Goal: Task Accomplishment & Management: Use online tool/utility

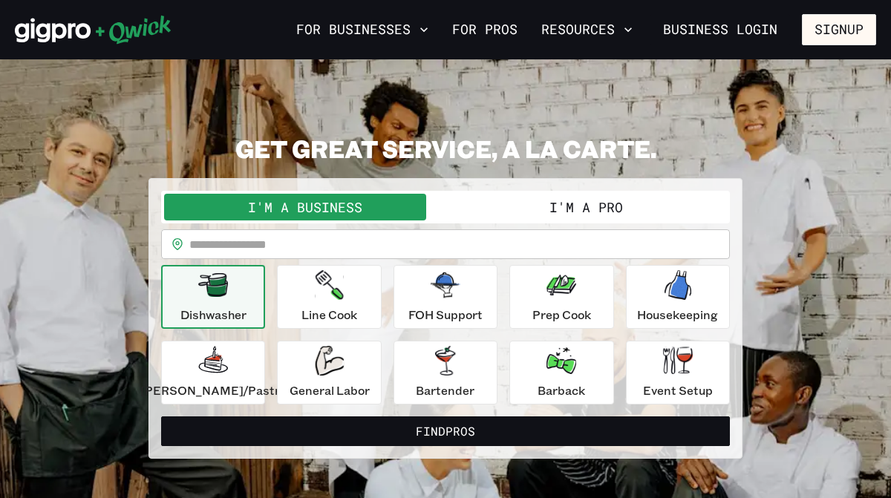
click at [534, 212] on button "I'm a Pro" at bounding box center [585, 207] width 281 height 27
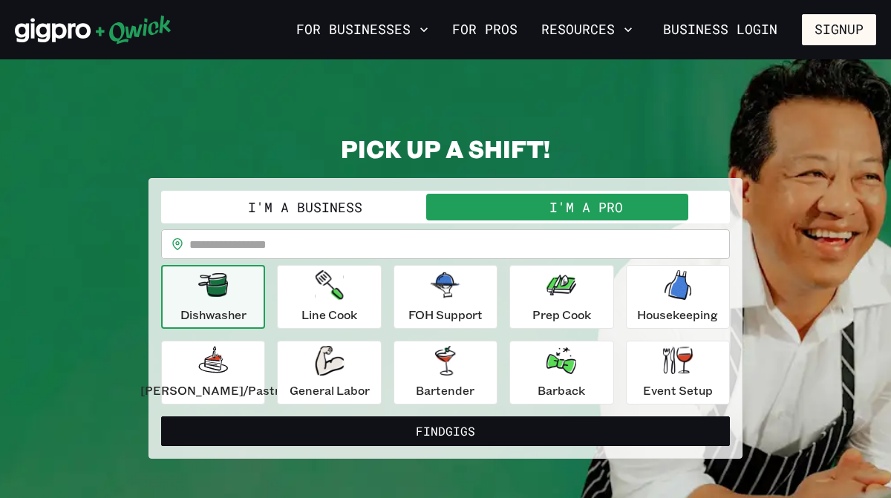
click at [298, 244] on input "text" at bounding box center [459, 244] width 540 height 30
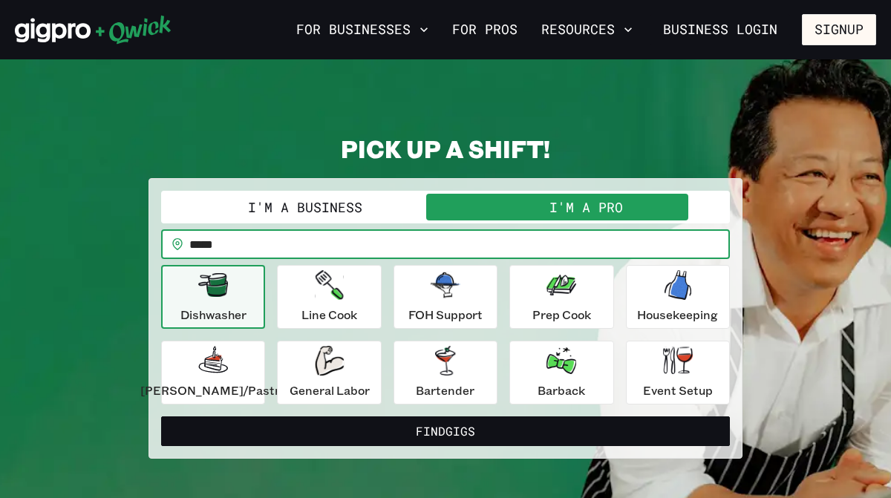
type input "*****"
click at [170, 212] on div "**********" at bounding box center [445, 318] width 594 height 281
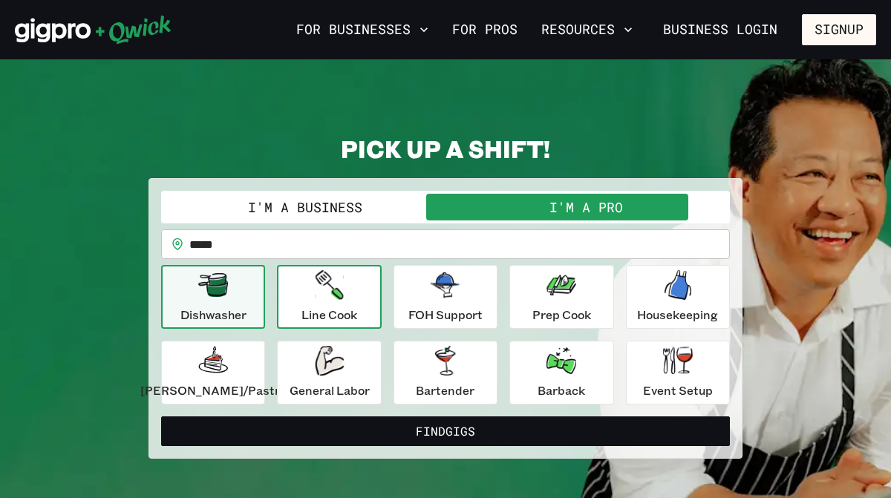
click at [333, 287] on icon "button" at bounding box center [329, 285] width 28 height 30
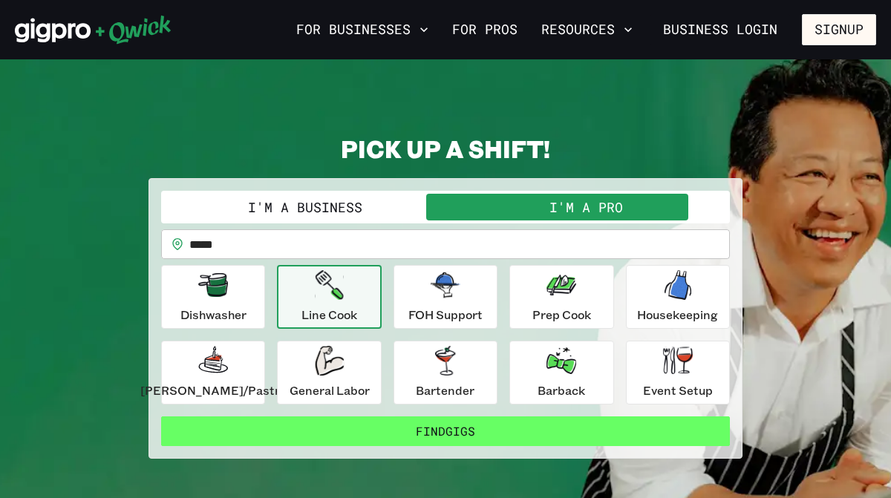
click at [424, 439] on button "Find Gigs" at bounding box center [445, 431] width 569 height 30
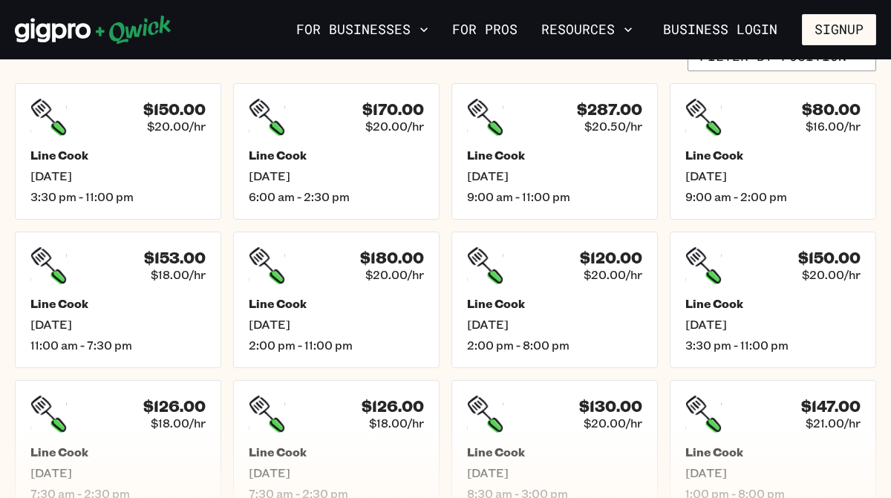
scroll to position [274, 0]
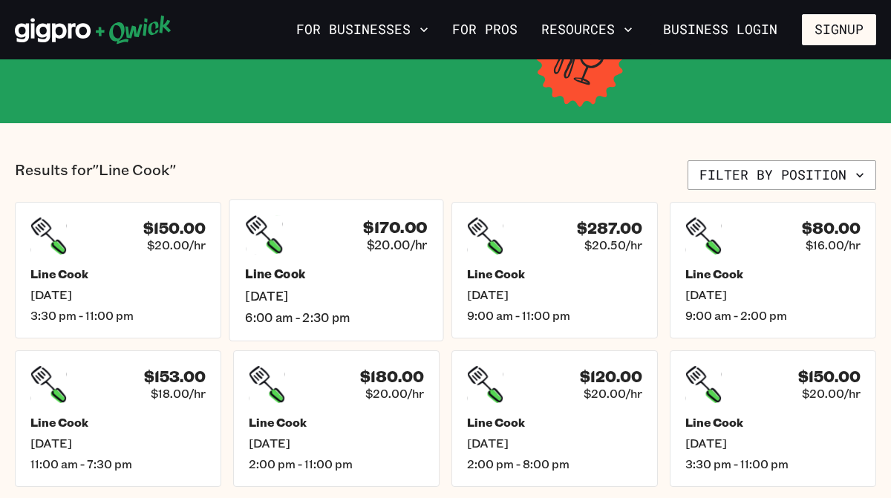
click at [360, 295] on span "[DATE]" at bounding box center [336, 296] width 182 height 16
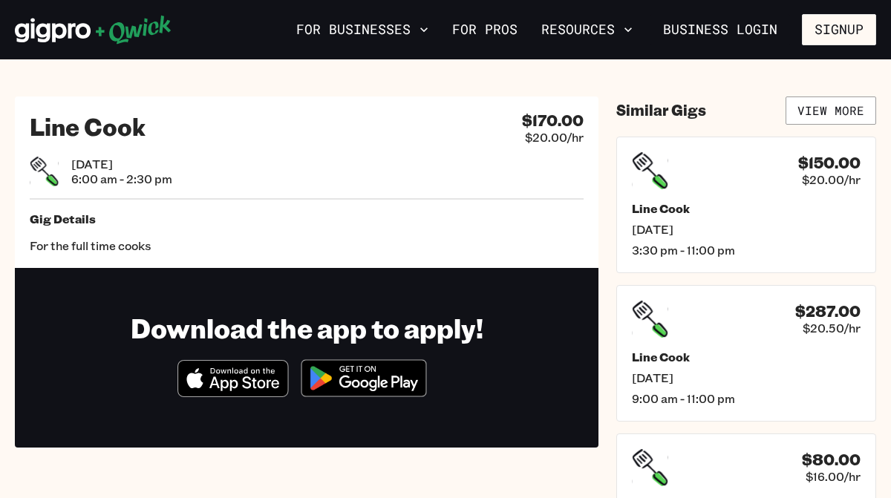
scroll to position [274, 0]
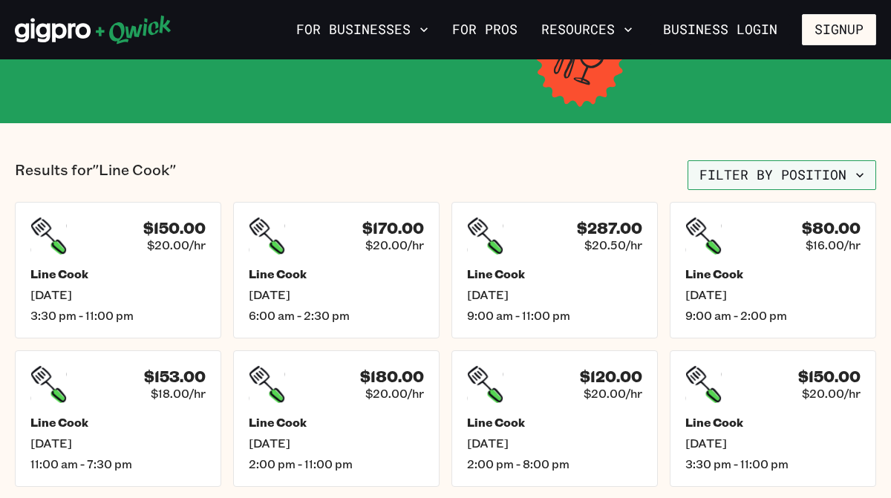
click at [768, 171] on button "Filter by position" at bounding box center [781, 175] width 189 height 30
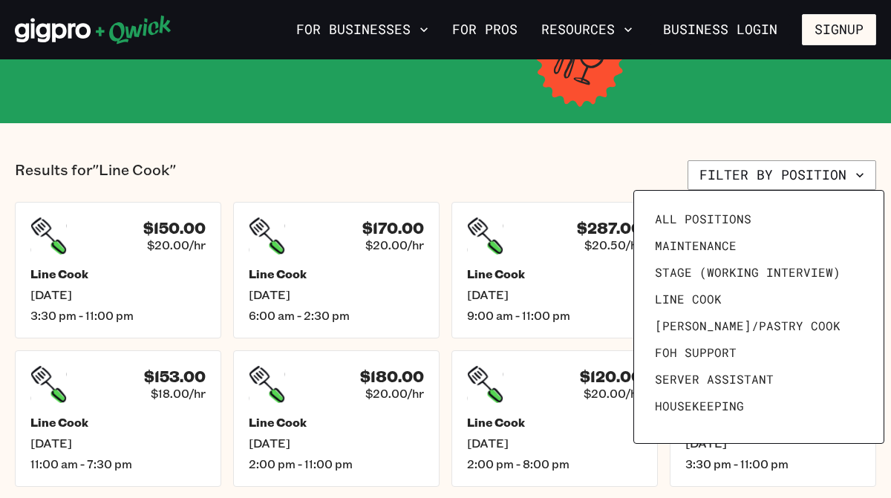
click at [569, 176] on div at bounding box center [445, 249] width 891 height 498
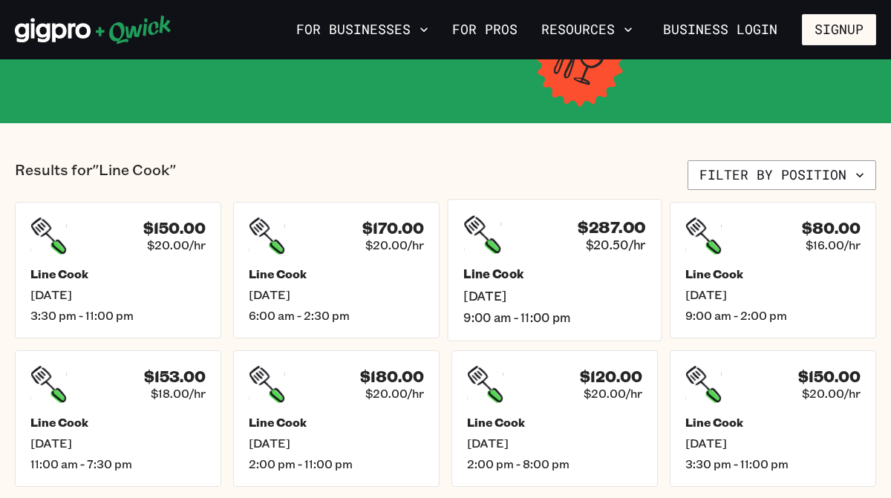
click at [598, 283] on div "Line Cook [DATE] 9:00 am - 11:00 pm" at bounding box center [554, 295] width 182 height 59
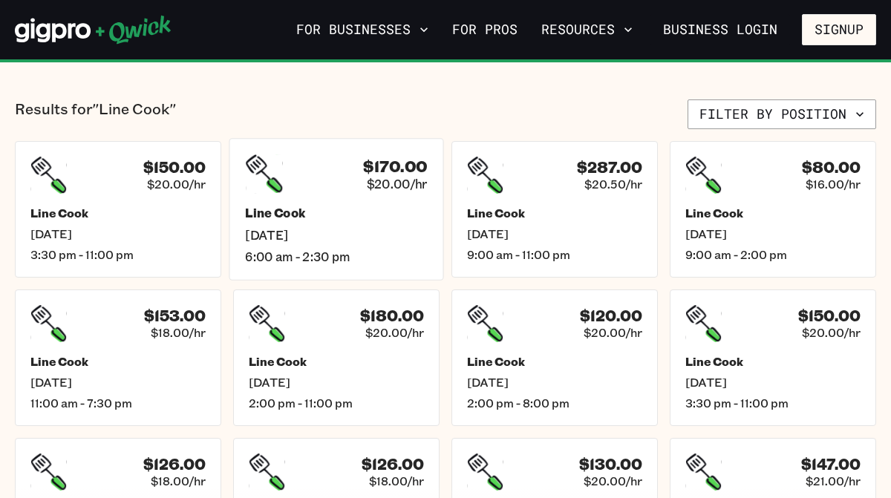
scroll to position [338, 0]
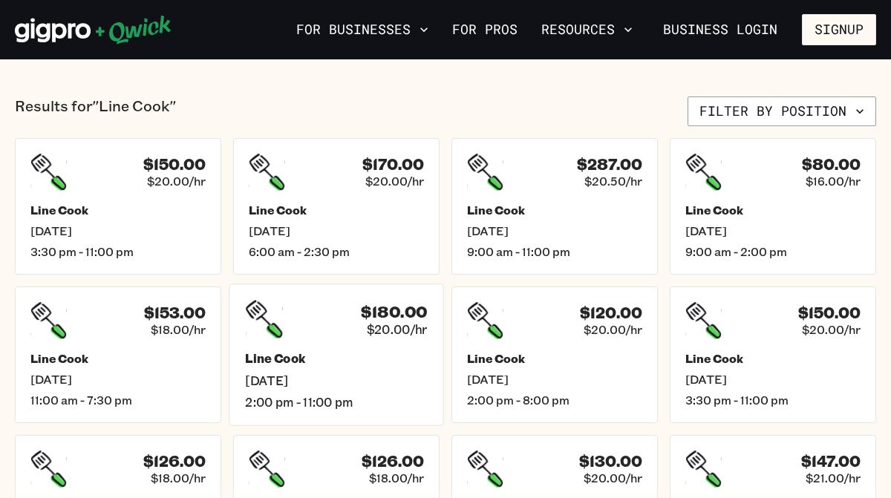
click at [375, 361] on h5 "Line Cook" at bounding box center [336, 359] width 182 height 16
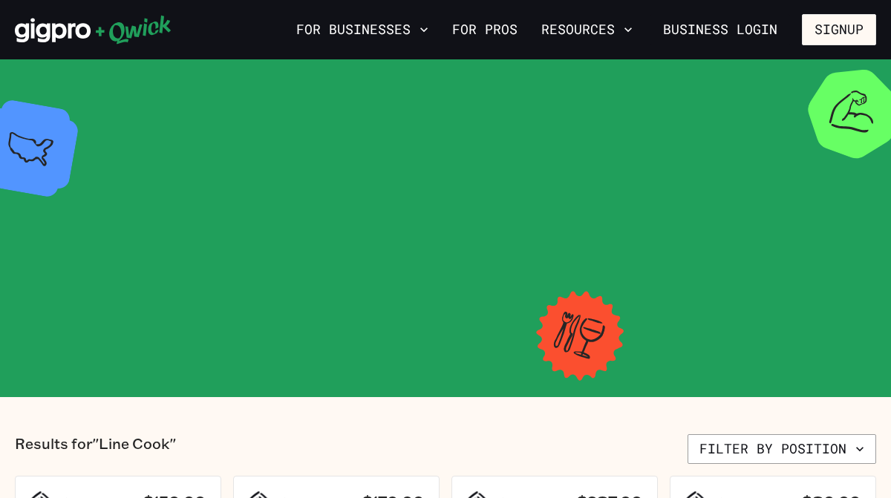
scroll to position [338, 0]
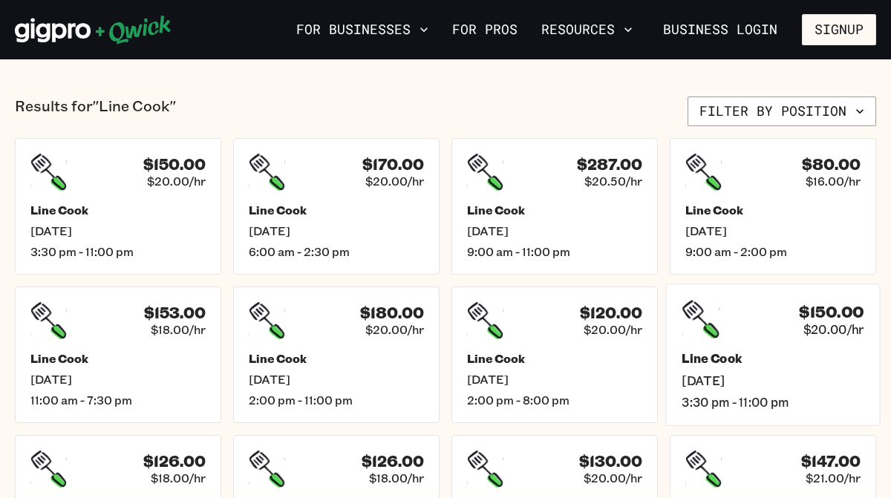
click at [778, 344] on div "$150.00 $20.00/hr Line Cook [DATE] 3:30 pm - 11:00 pm" at bounding box center [772, 355] width 215 height 142
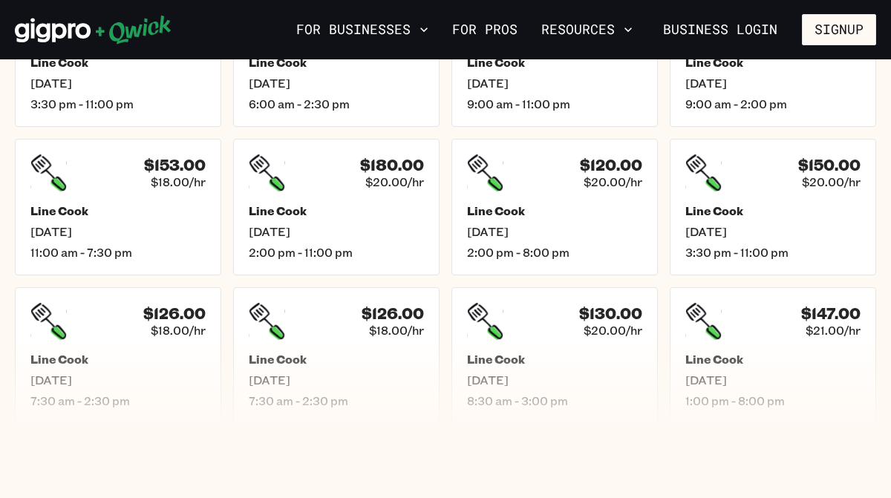
scroll to position [488, 0]
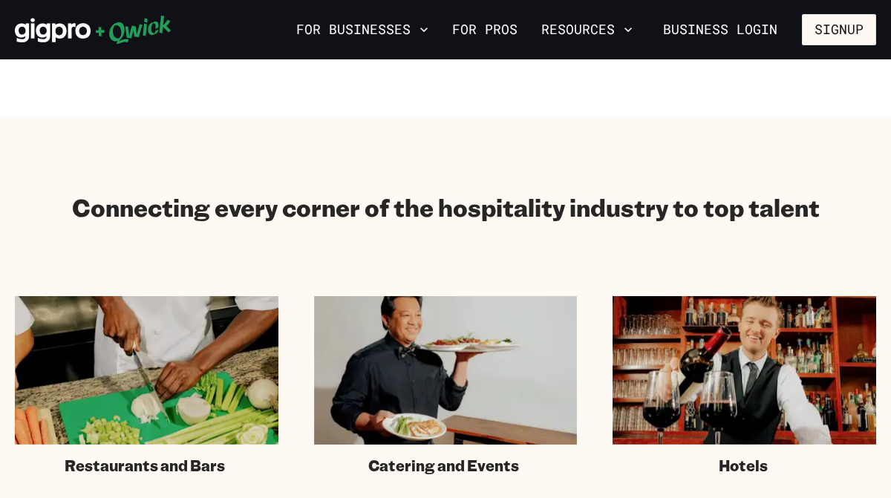
scroll to position [753, 0]
